Goal: Task Accomplishment & Management: Manage account settings

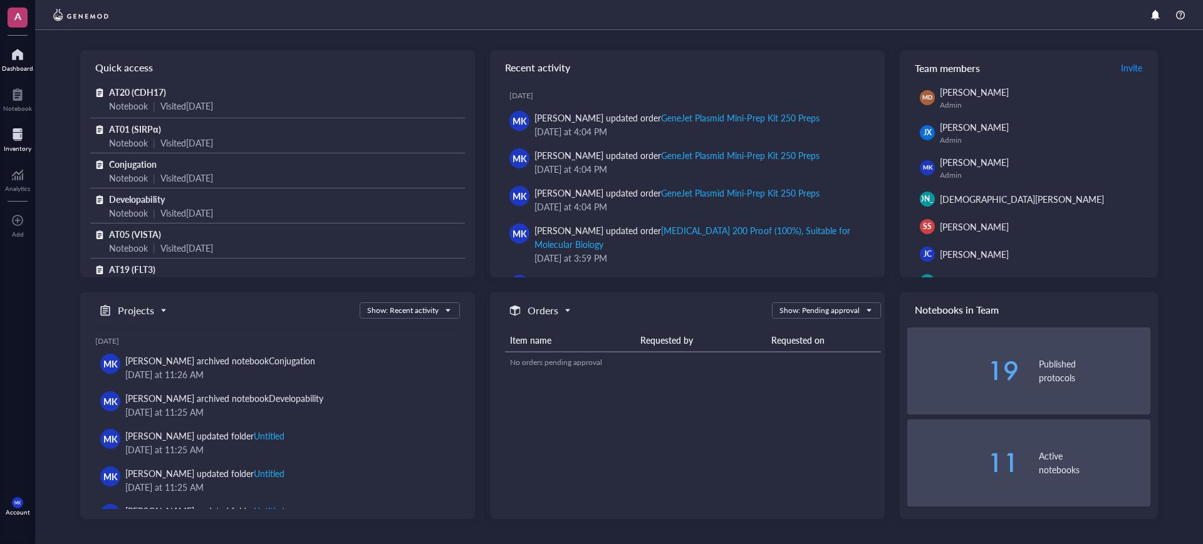
click at [25, 132] on div at bounding box center [18, 135] width 28 height 20
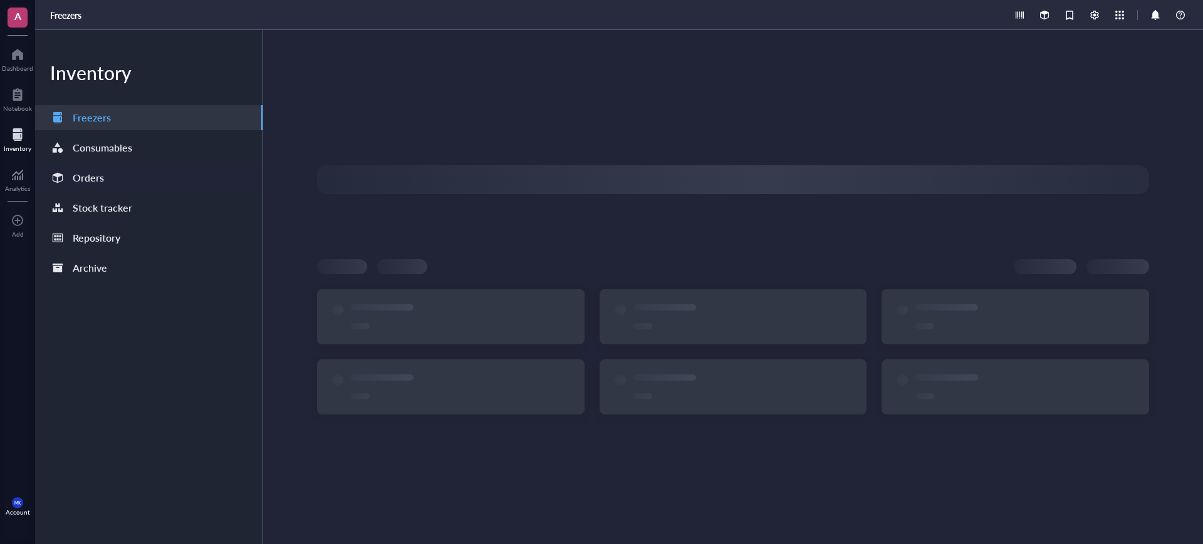
drag, startPoint x: 83, startPoint y: 177, endPoint x: 101, endPoint y: 180, distance: 17.8
click at [84, 177] on div "Orders" at bounding box center [88, 178] width 31 height 18
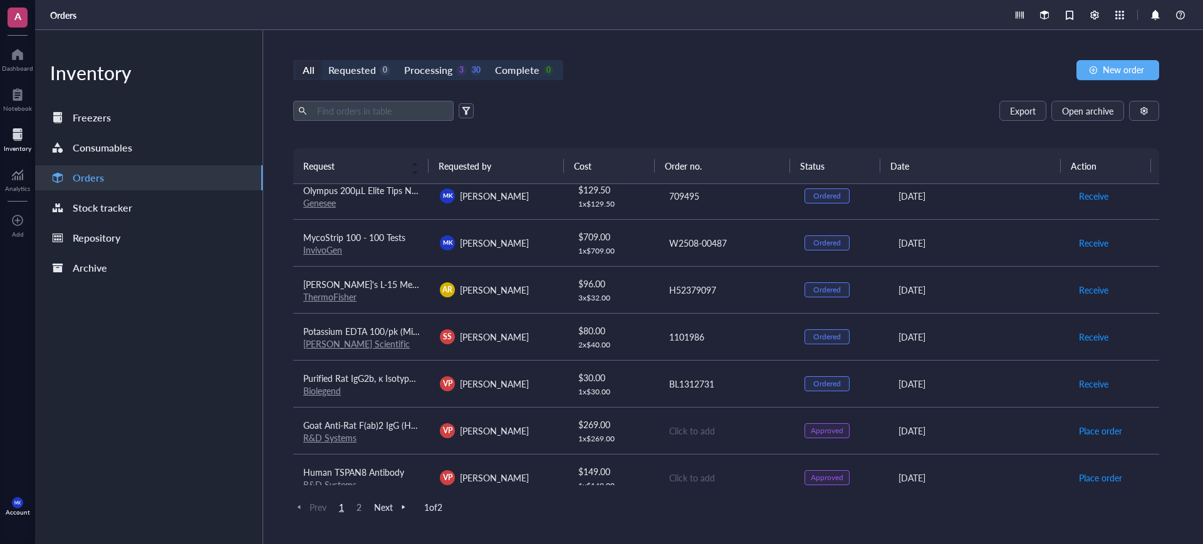
scroll to position [873, 0]
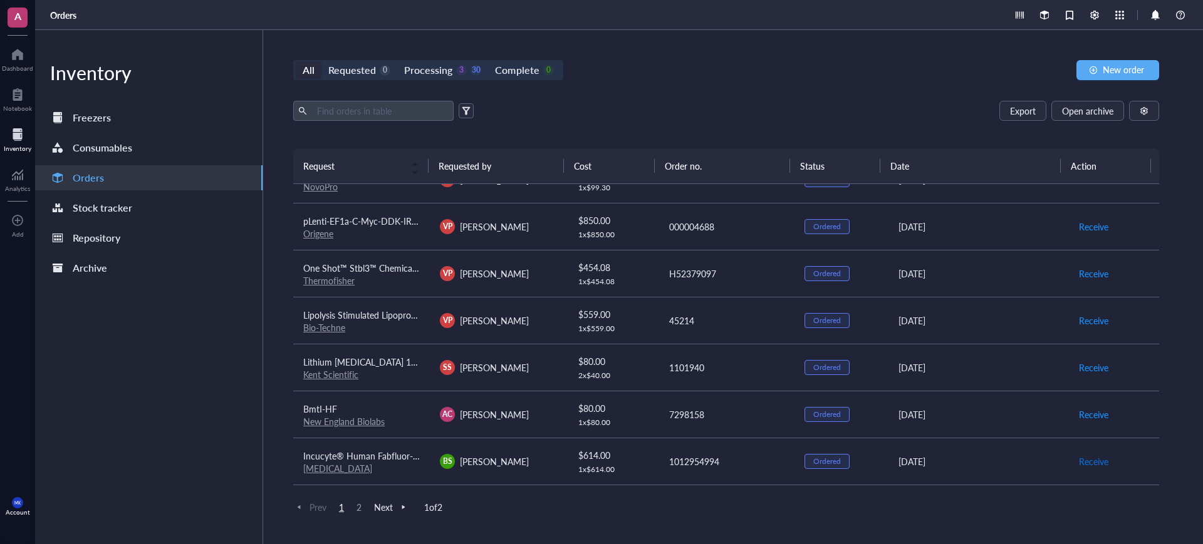
click at [1079, 463] on span "Receive" at bounding box center [1093, 462] width 29 height 14
click at [1079, 419] on span "Receive" at bounding box center [1093, 415] width 29 height 14
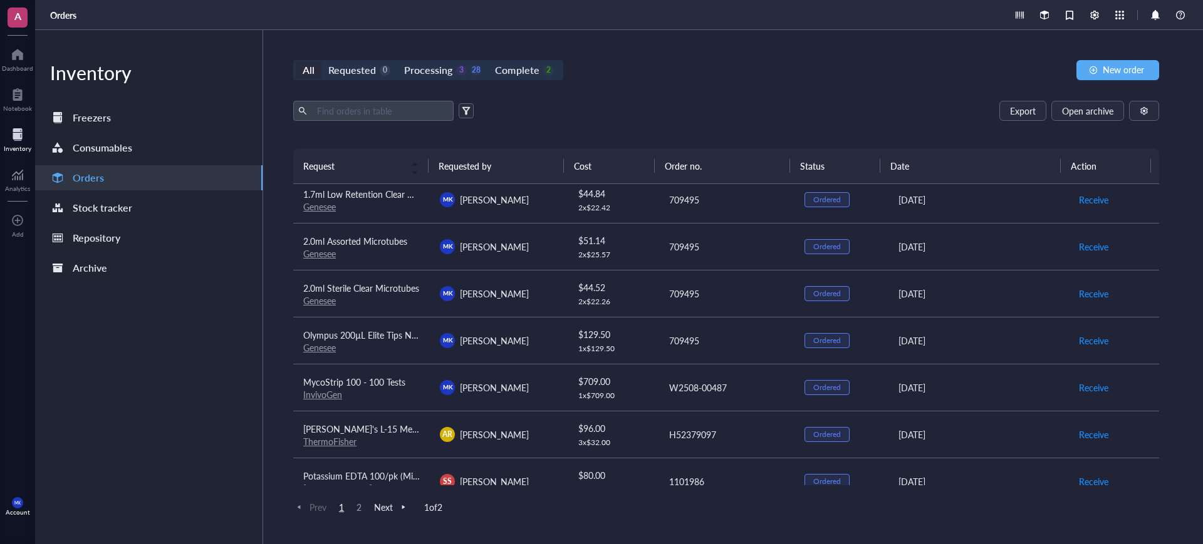
scroll to position [168, 0]
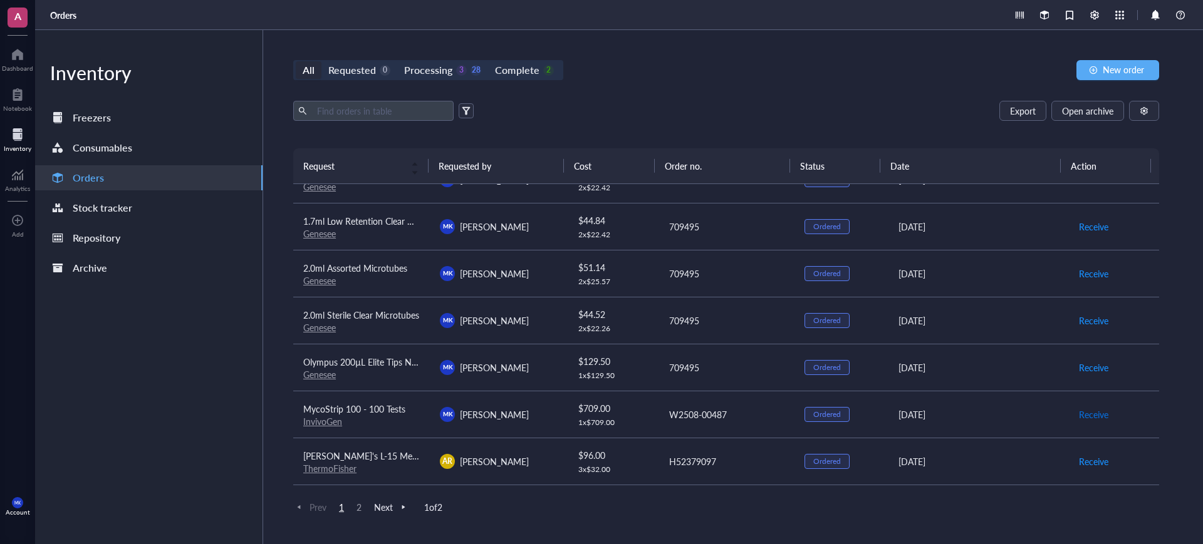
click at [1082, 411] on span "Receive" at bounding box center [1093, 415] width 29 height 14
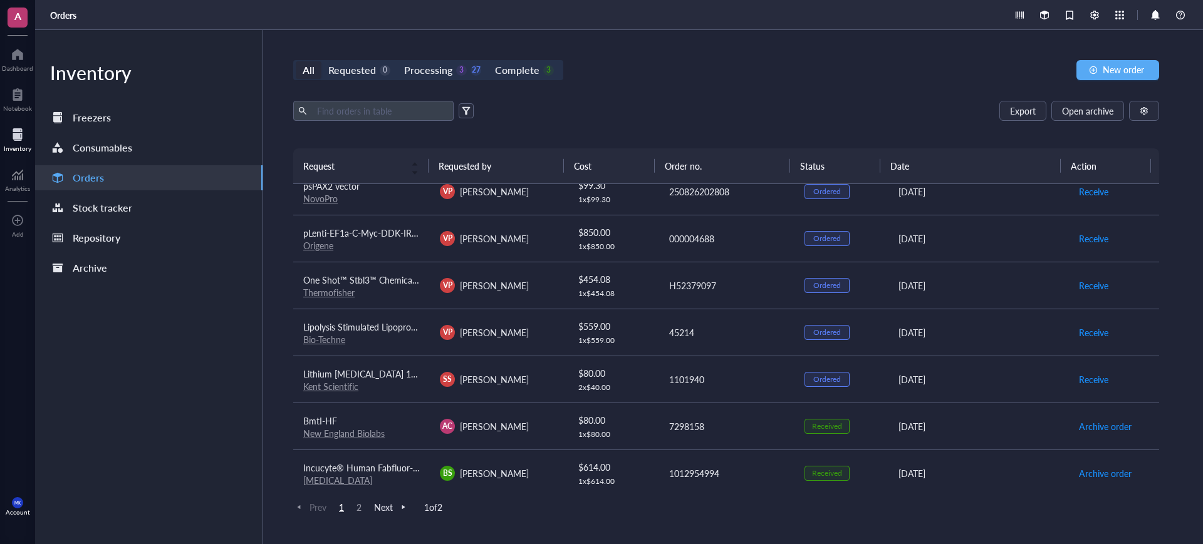
scroll to position [873, 0]
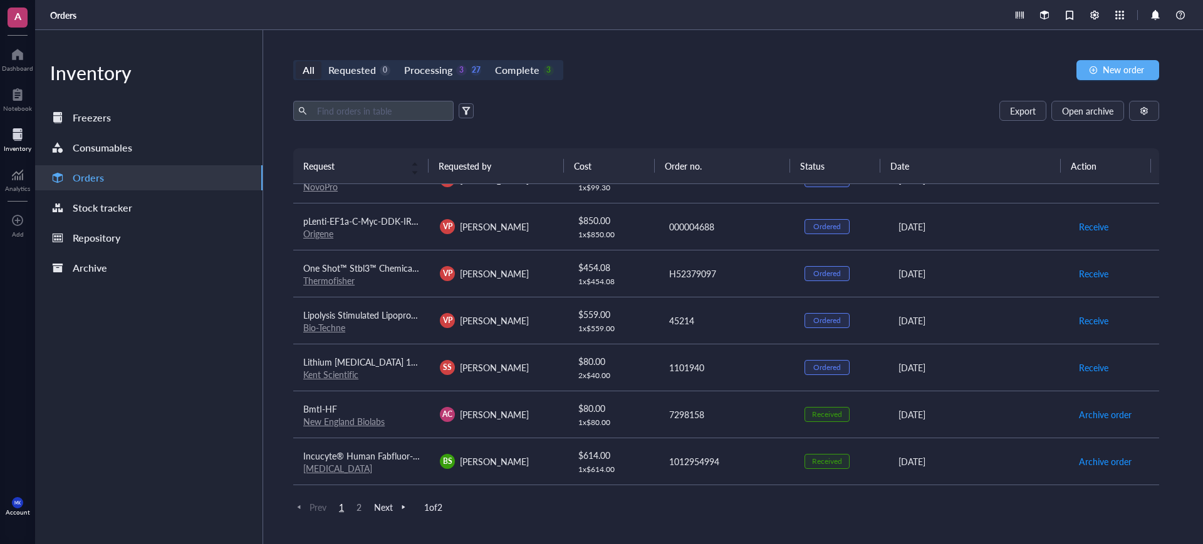
click at [355, 508] on span "2" at bounding box center [358, 507] width 15 height 11
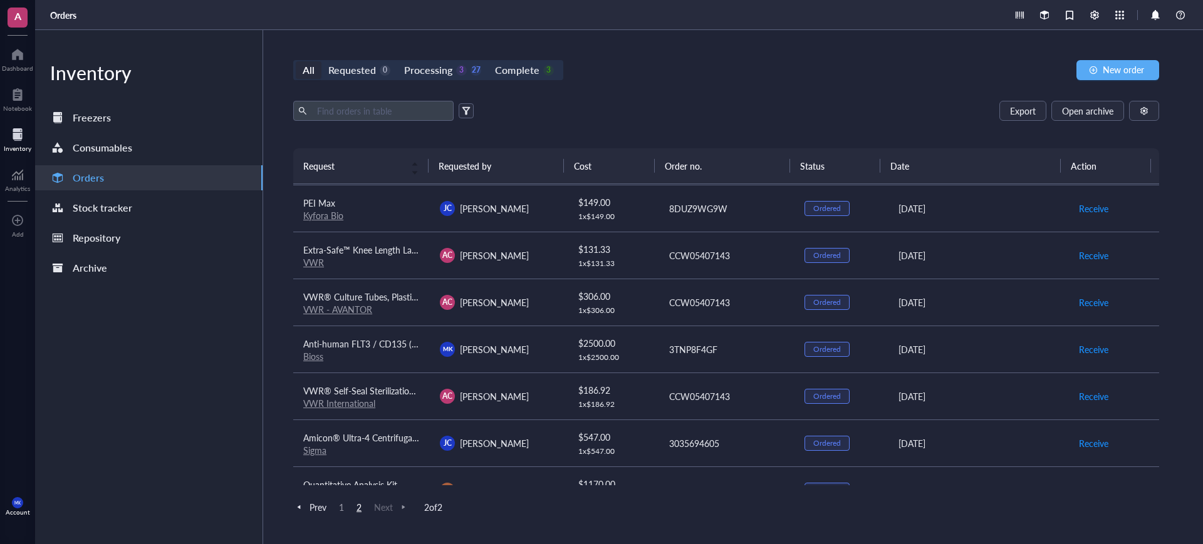
scroll to position [0, 0]
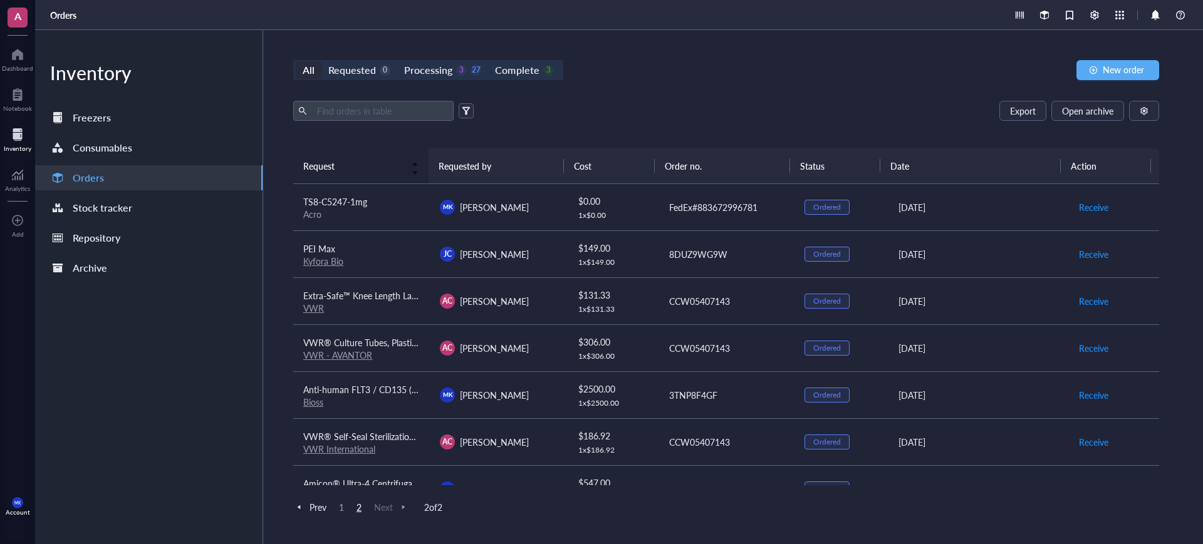
click at [338, 173] on div "Request" at bounding box center [360, 166] width 115 height 14
click at [357, 205] on span "TS8-C5247-1mg" at bounding box center [335, 201] width 64 height 13
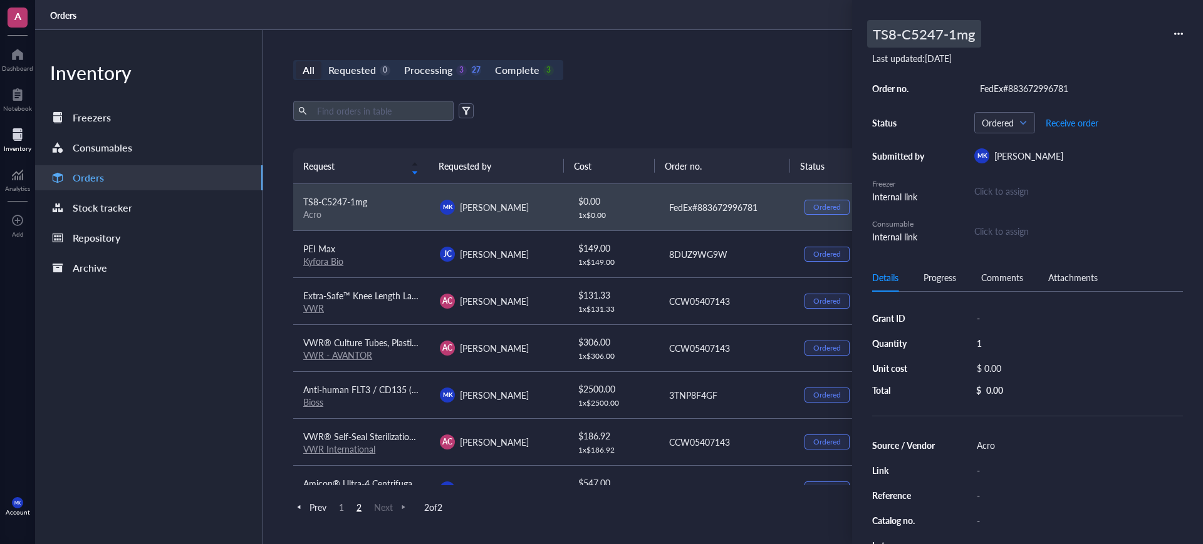
click at [903, 35] on div "TS8-C5247-1mg" at bounding box center [924, 34] width 114 height 28
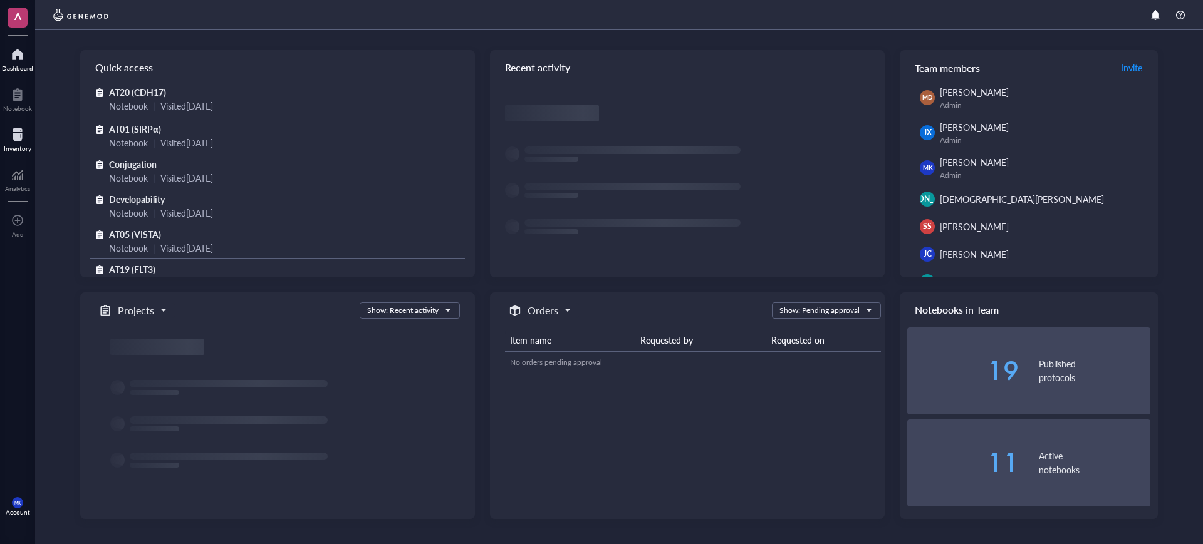
click at [15, 151] on div "Inventory" at bounding box center [18, 149] width 28 height 8
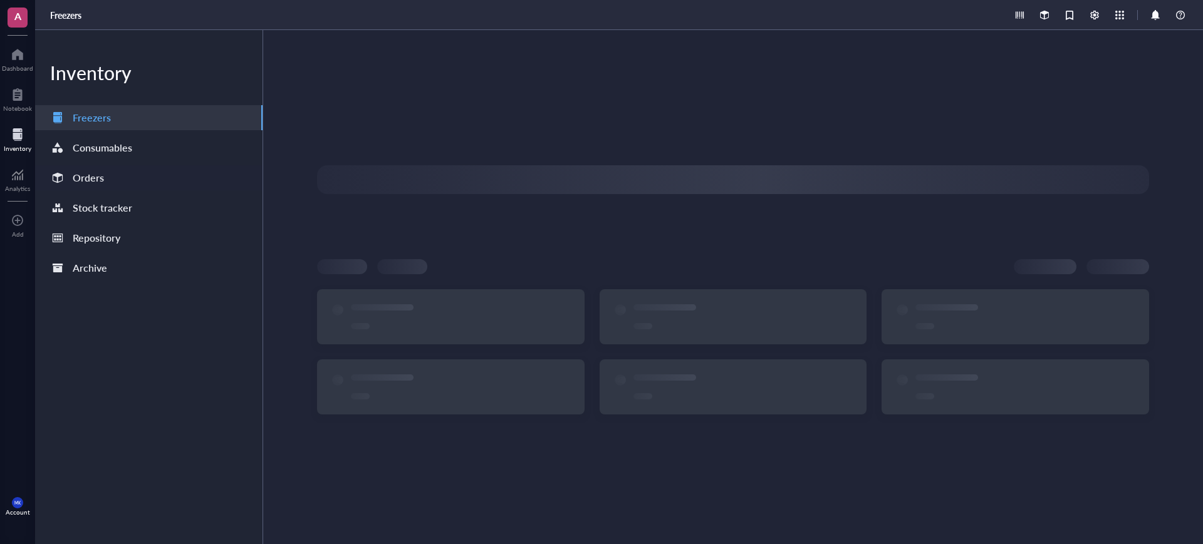
click at [110, 173] on div "Orders" at bounding box center [148, 177] width 227 height 25
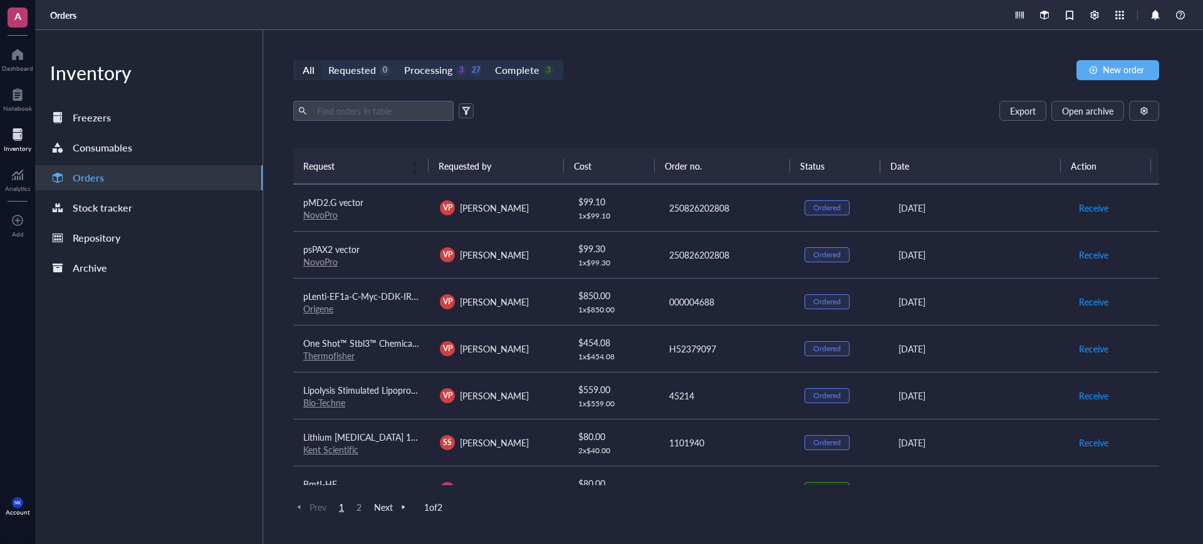
scroll to position [873, 0]
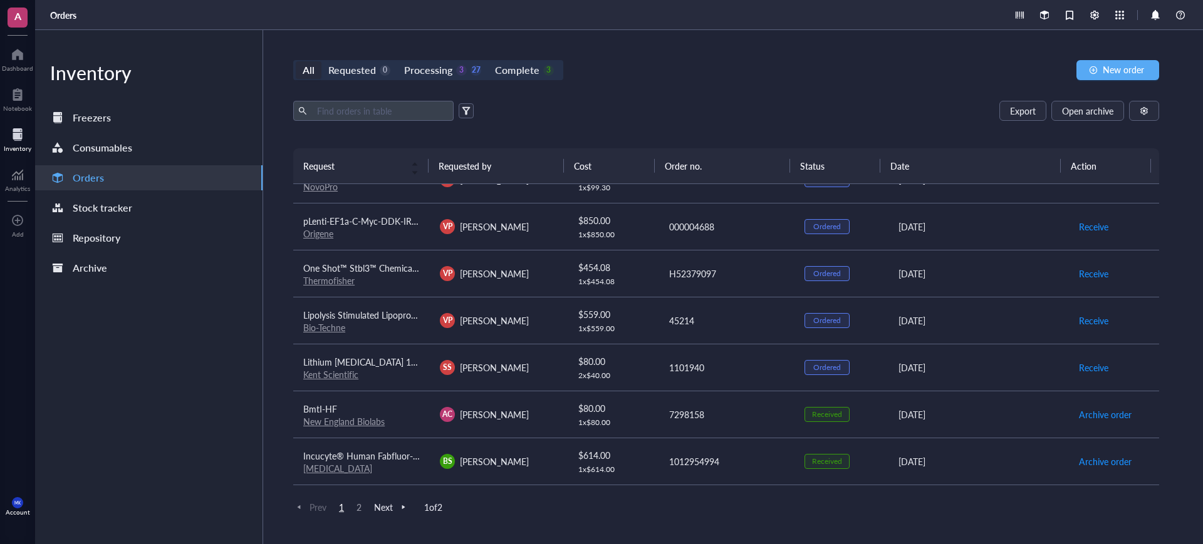
click at [361, 502] on span "2" at bounding box center [358, 507] width 15 height 11
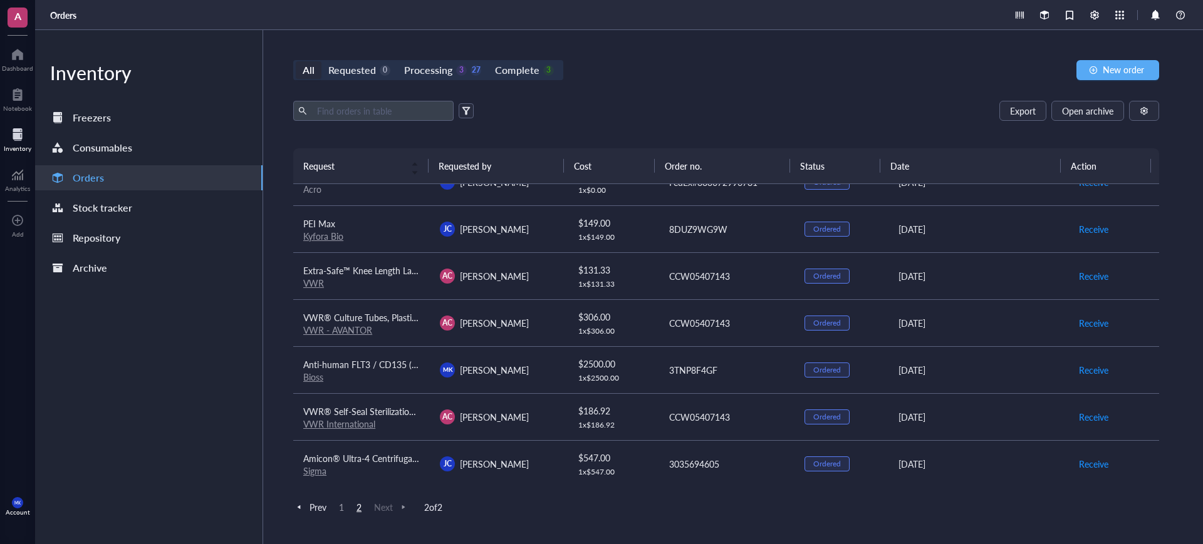
scroll to position [0, 0]
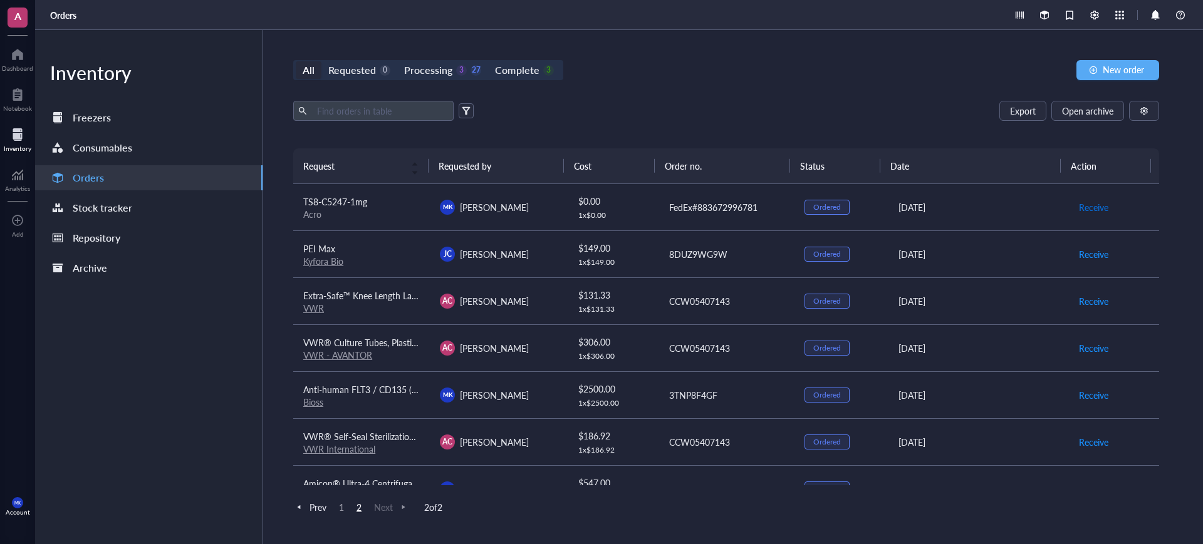
click at [1083, 197] on button "Receive" at bounding box center [1093, 207] width 31 height 20
click at [1090, 247] on span "Receive" at bounding box center [1093, 254] width 29 height 14
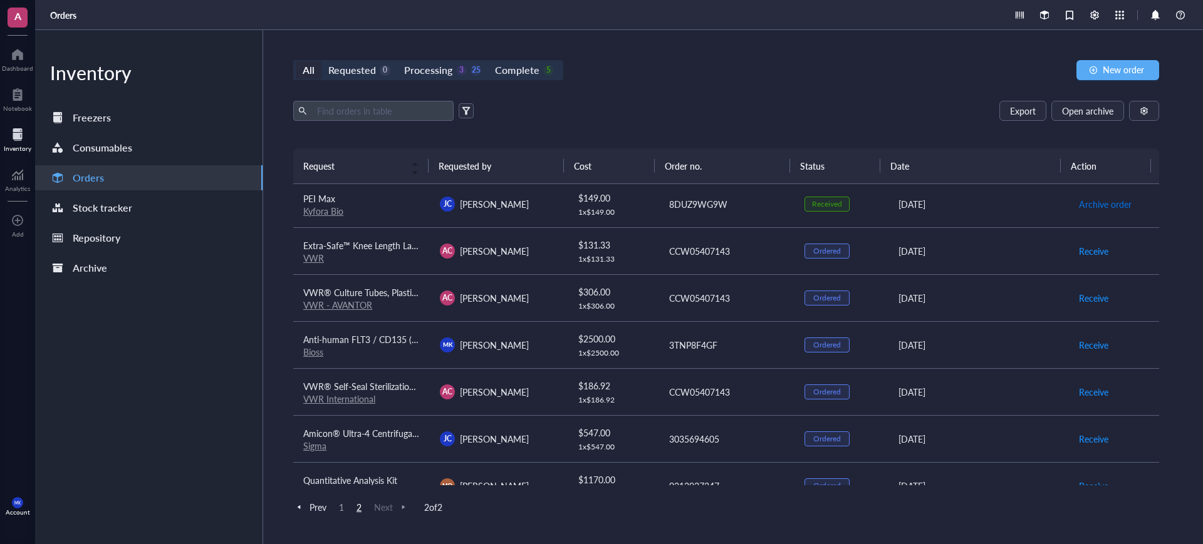
scroll to position [75, 0]
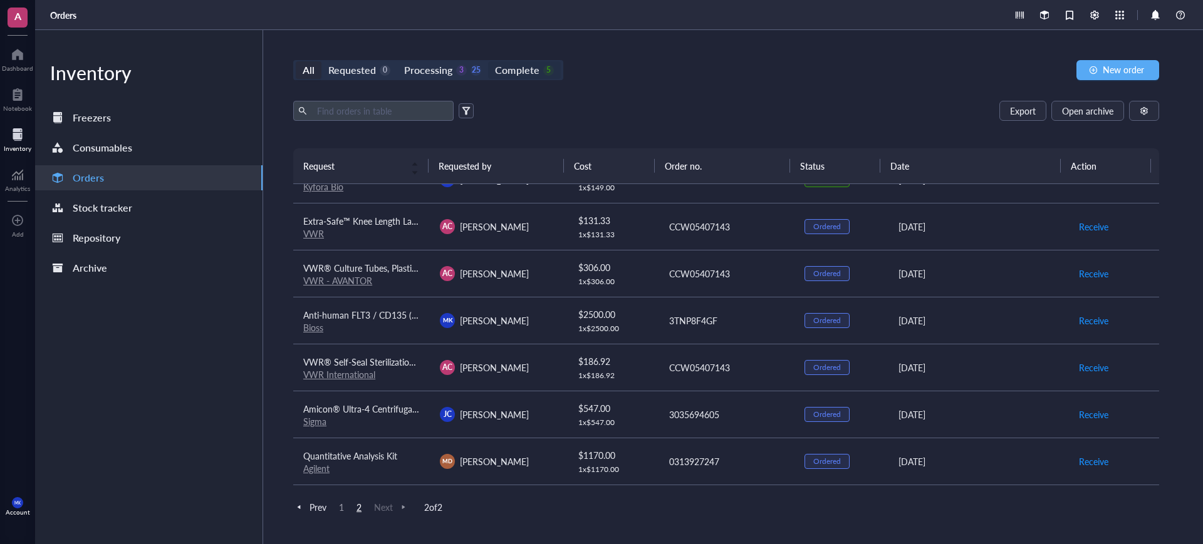
click at [530, 68] on div "Complete" at bounding box center [517, 70] width 44 height 18
click at [488, 61] on input "Complete 5" at bounding box center [488, 61] width 0 height 0
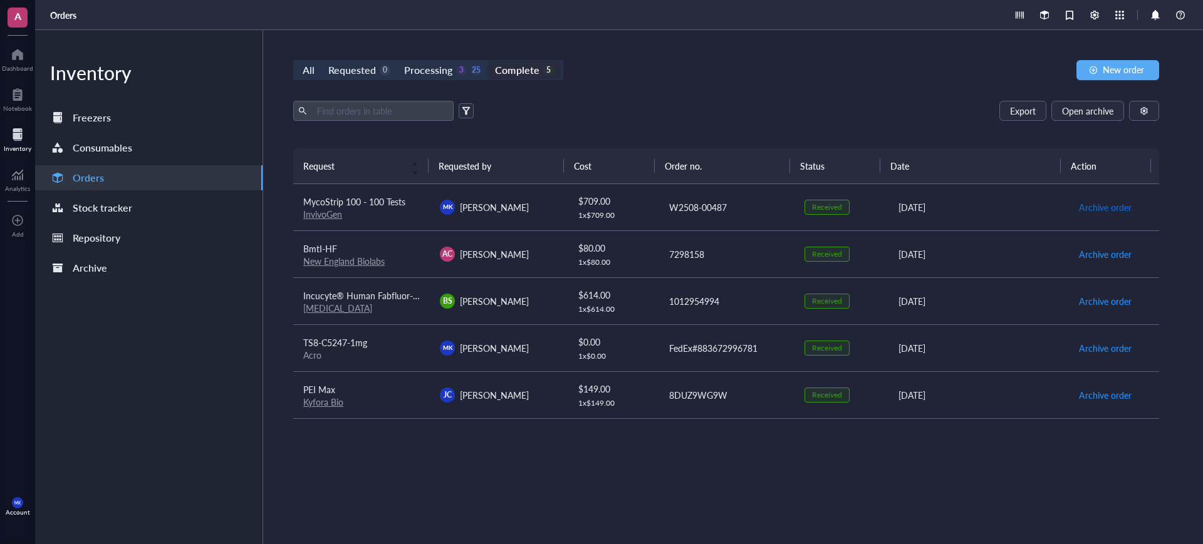
click at [1102, 215] on button "Archive order" at bounding box center [1105, 207] width 54 height 20
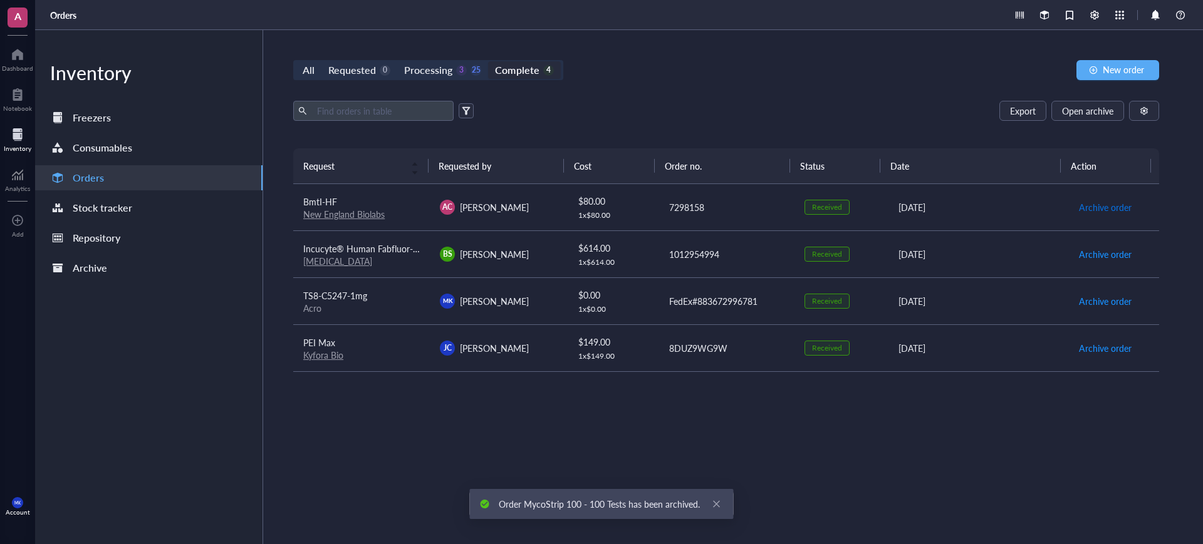
click at [1099, 213] on span "Archive order" at bounding box center [1105, 207] width 53 height 14
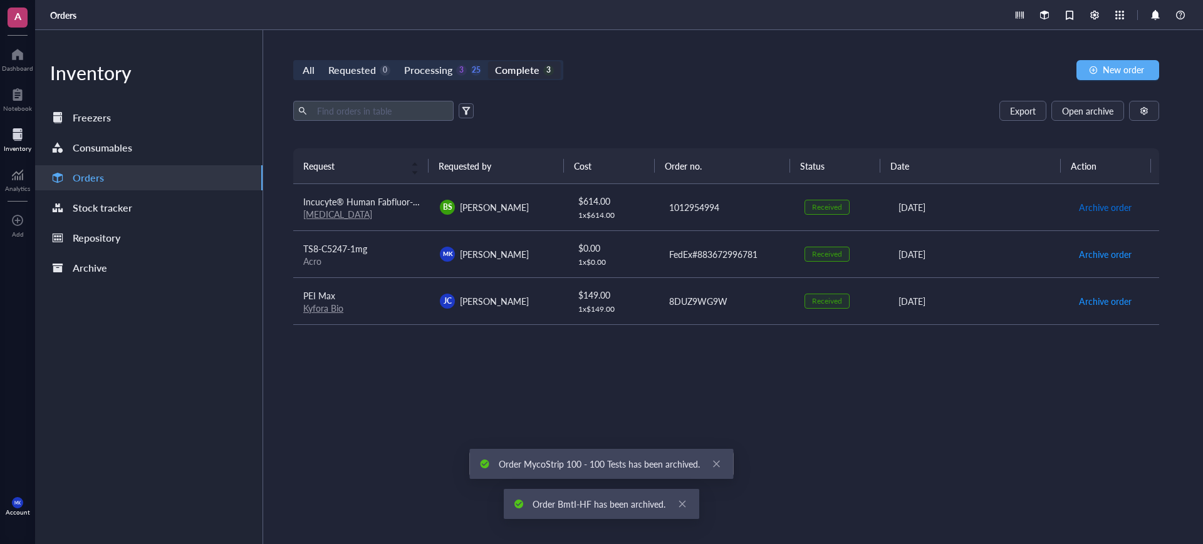
click at [1097, 213] on span "Archive order" at bounding box center [1105, 207] width 53 height 14
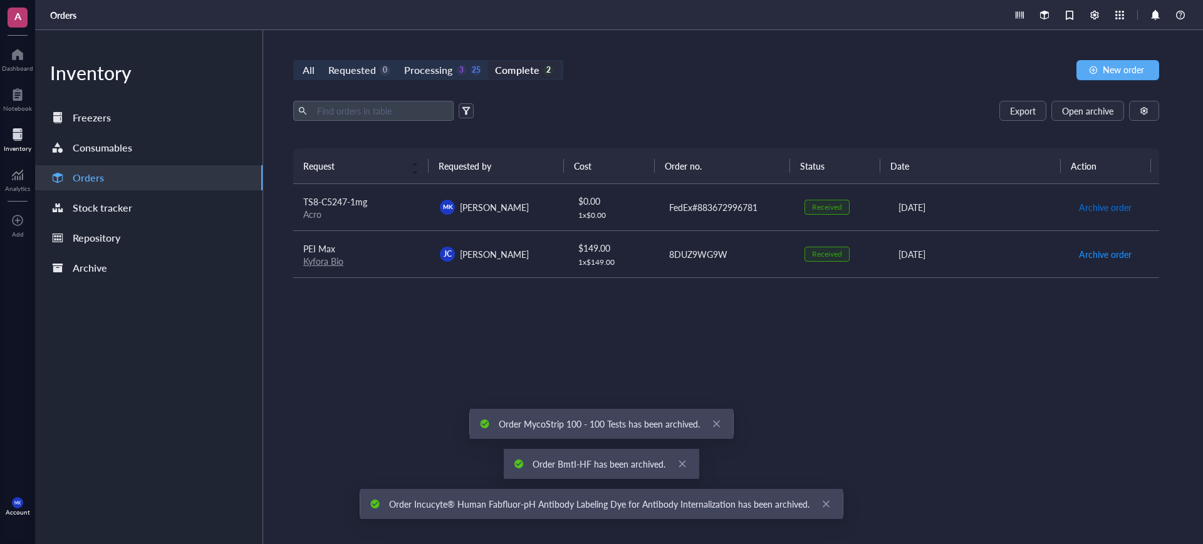
click at [1097, 214] on button "Archive order" at bounding box center [1105, 207] width 54 height 20
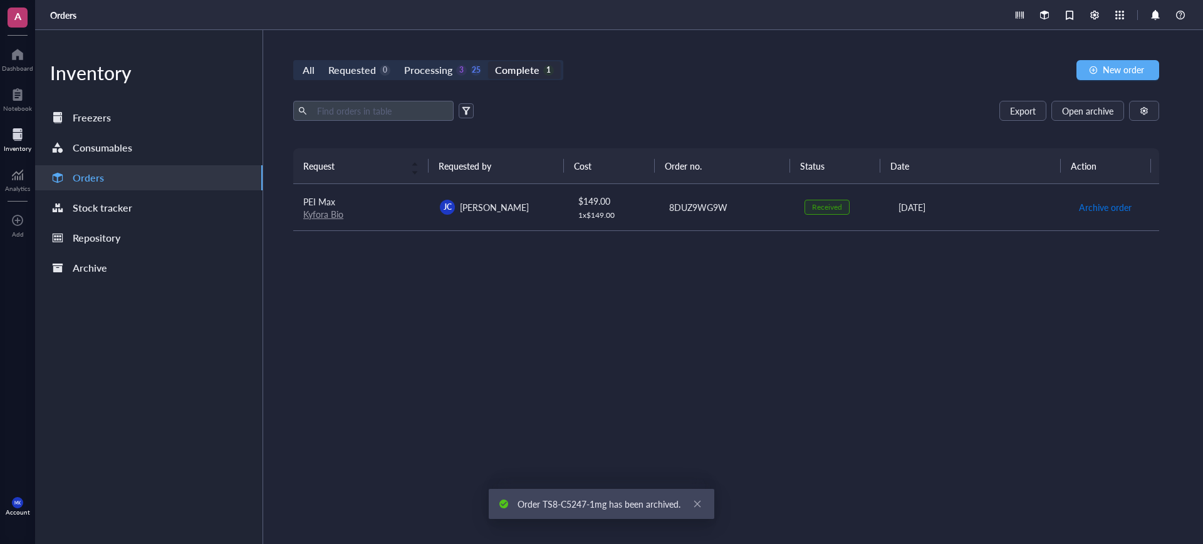
click at [1097, 214] on button "Archive order" at bounding box center [1105, 207] width 54 height 20
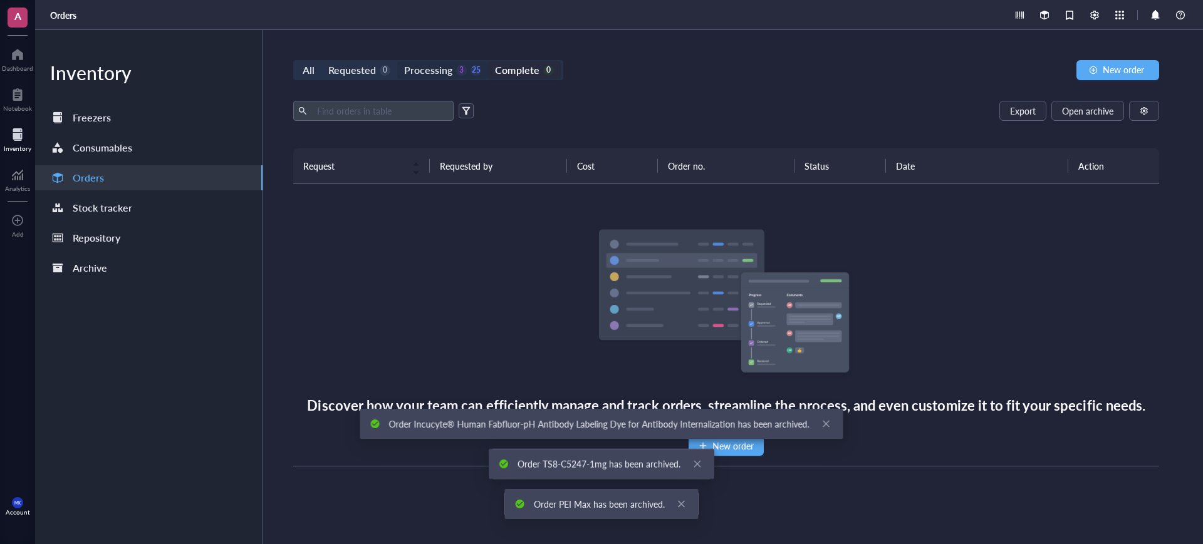
click at [465, 70] on div "Processing 3 25" at bounding box center [442, 70] width 77 height 18
click at [397, 61] on input "Processing 3 25" at bounding box center [397, 61] width 0 height 0
